Goal: Check status: Check status

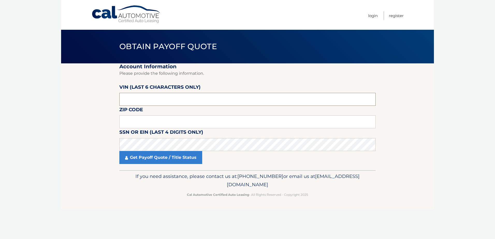
click at [140, 101] on input "text" at bounding box center [247, 99] width 257 height 13
type input "095134"
click at [151, 107] on fieldset "Account Information Please provide the following information. [PERSON_NAME] (la…" at bounding box center [247, 116] width 257 height 107
click at [151, 117] on input "text" at bounding box center [247, 122] width 257 height 13
type input "11360"
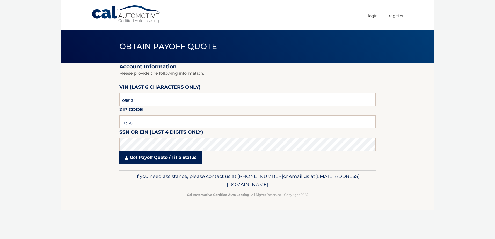
click at [146, 159] on link "Get Payoff Quote / Title Status" at bounding box center [160, 157] width 83 height 13
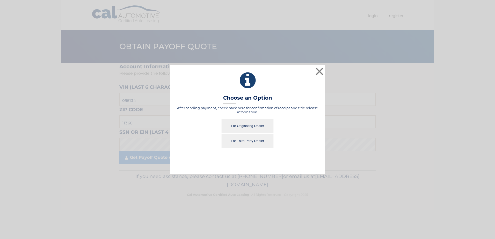
click at [262, 123] on button "For Originating Dealer" at bounding box center [248, 126] width 52 height 14
click at [260, 123] on button "For Originating Dealer" at bounding box center [248, 126] width 52 height 14
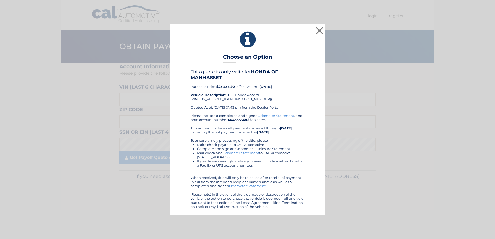
click at [207, 98] on div "This quote is only valid for HONDA OF MANHASSET Purchase Price: $23,535.20 , ef…" at bounding box center [248, 91] width 114 height 45
copy div "[US_VEHICLE_IDENTIFICATION_NUMBER]"
